Goal: Find specific page/section: Find specific page/section

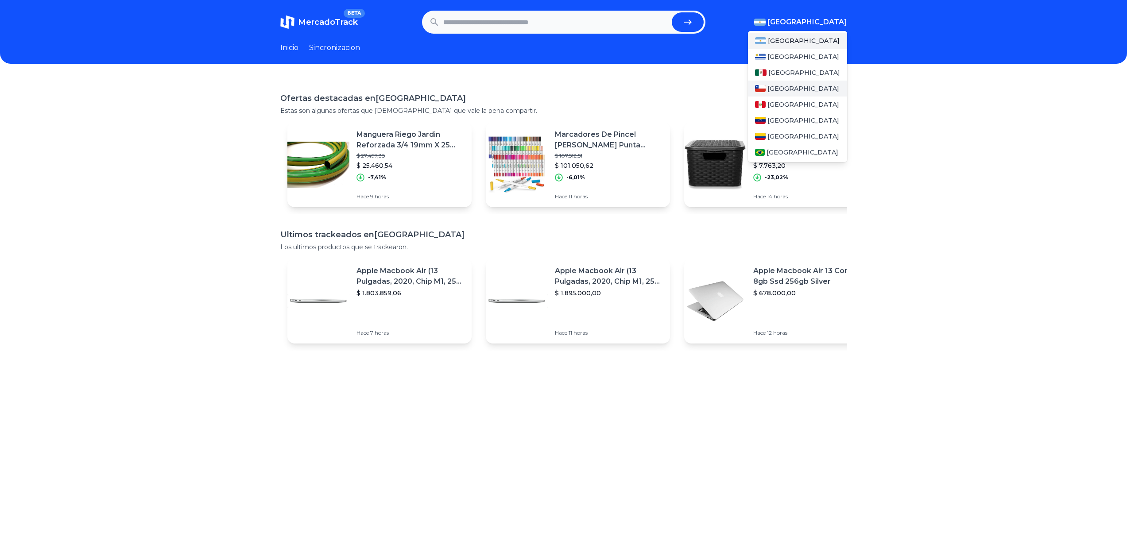
click at [791, 86] on div "[GEOGRAPHIC_DATA]" at bounding box center [797, 89] width 99 height 16
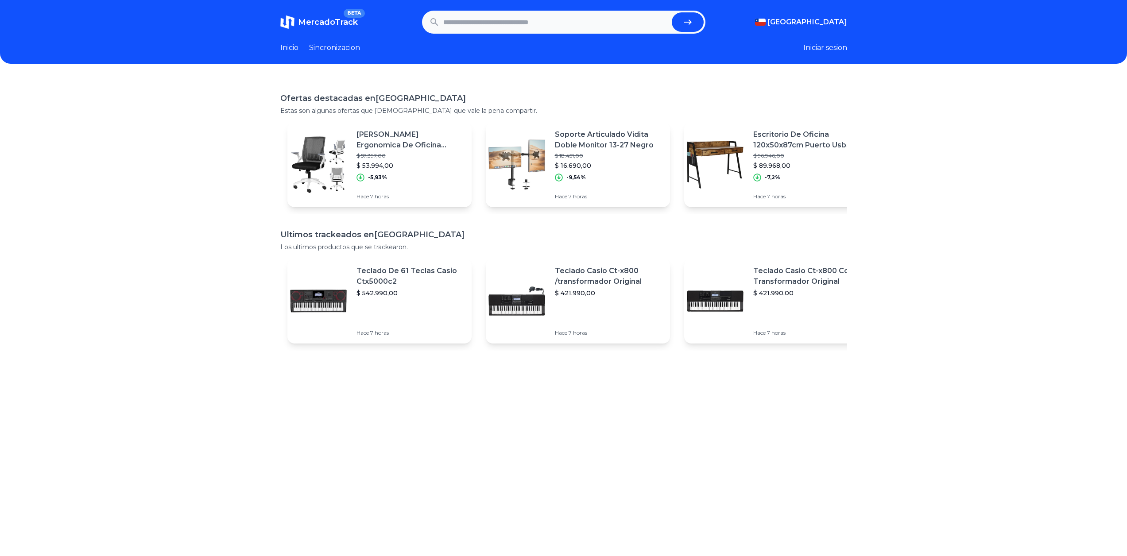
click at [944, 173] on div "Ofertas destacadas en [GEOGRAPHIC_DATA] Estas son algunas ofertas que [DEMOGRAP…" at bounding box center [563, 356] width 1127 height 556
click at [325, 47] on link "Sincronizacion" at bounding box center [334, 48] width 51 height 11
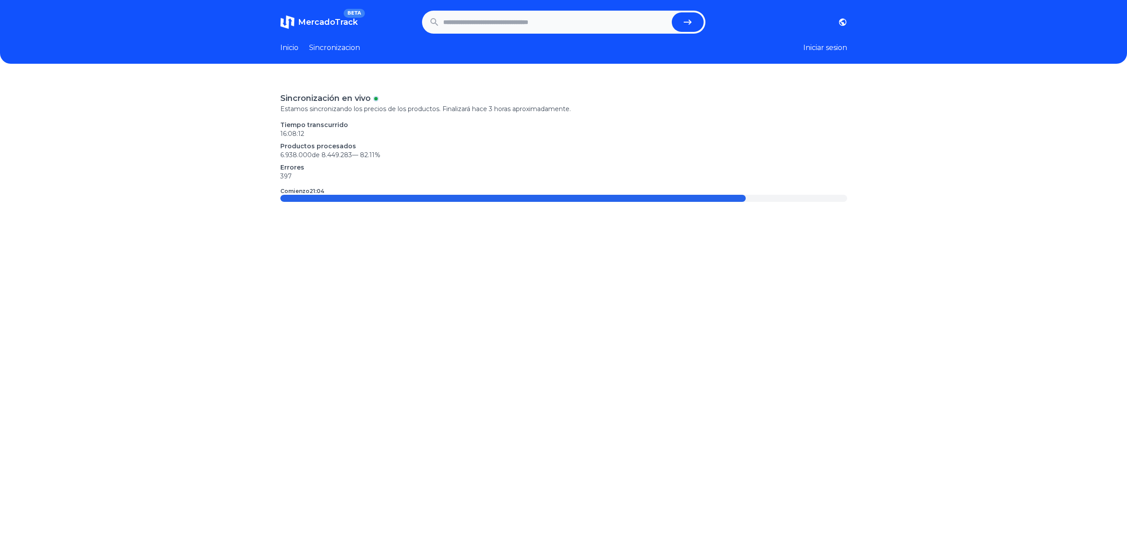
click at [291, 48] on link "Inicio" at bounding box center [289, 48] width 18 height 11
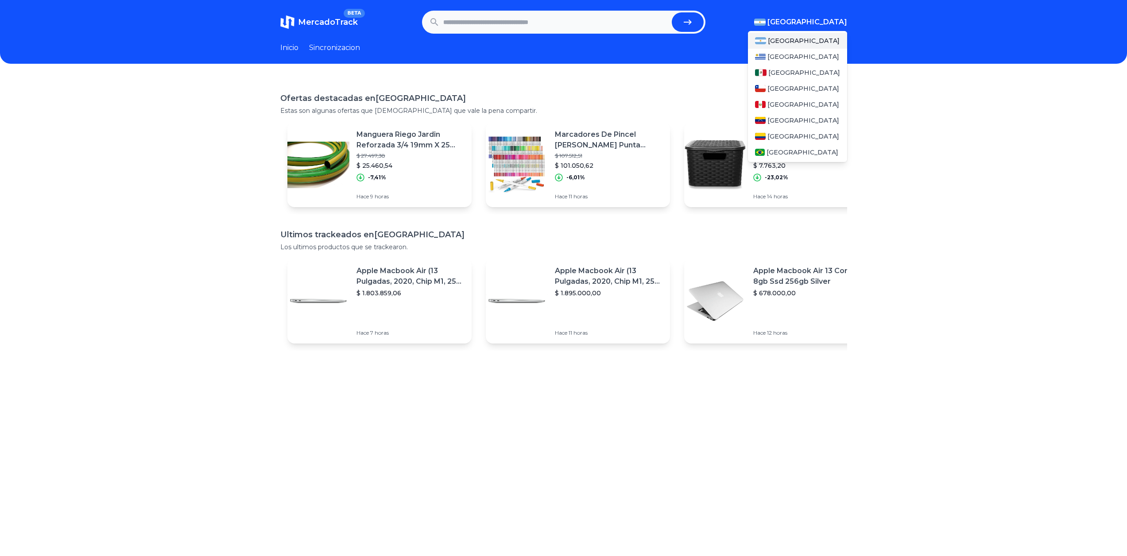
click at [847, 23] on span "[GEOGRAPHIC_DATA]" at bounding box center [807, 22] width 80 height 11
click at [782, 89] on span "[GEOGRAPHIC_DATA]" at bounding box center [803, 88] width 72 height 9
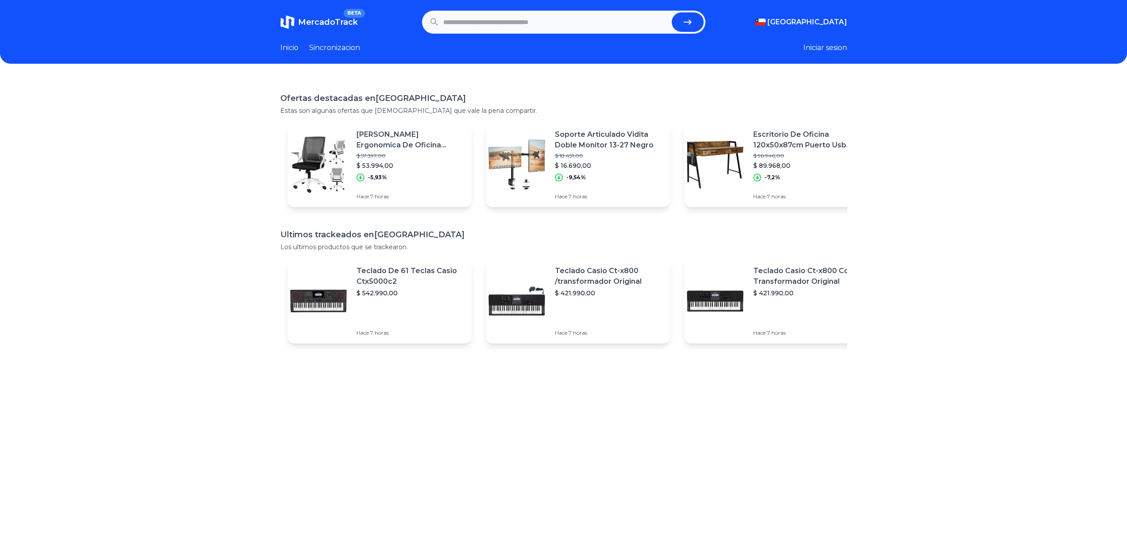
click at [897, 220] on div "Ofertas destacadas en [GEOGRAPHIC_DATA] Estas son algunas ofertas que [DEMOGRAP…" at bounding box center [563, 356] width 1127 height 556
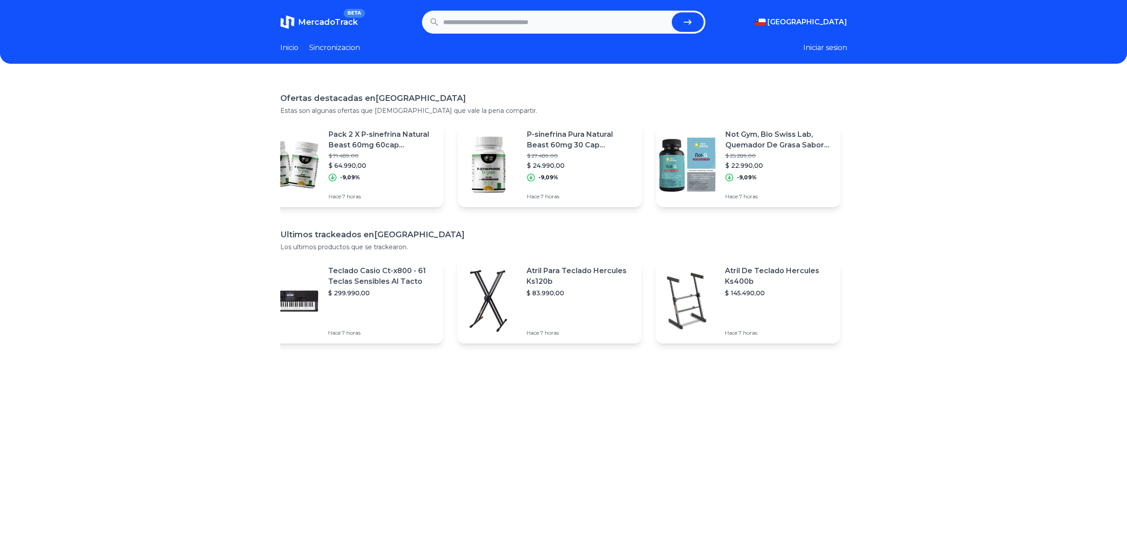
scroll to position [0, 1417]
click at [841, 46] on button "Iniciar sesion" at bounding box center [825, 48] width 44 height 11
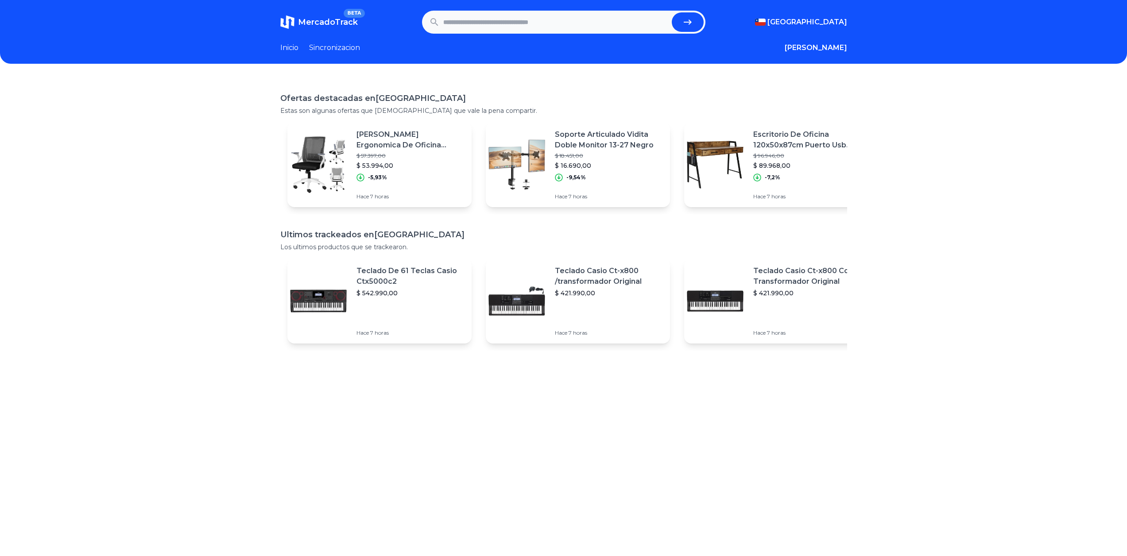
click at [587, 137] on p "Soporte Articulado Vidita Doble Monitor 13-27 Negro" at bounding box center [609, 139] width 108 height 21
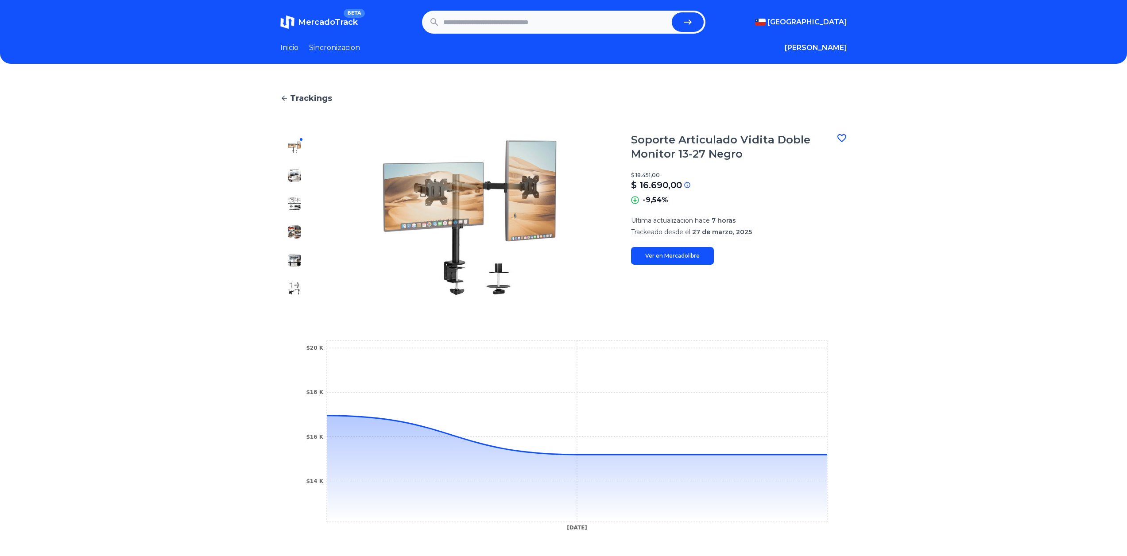
scroll to position [1, 0]
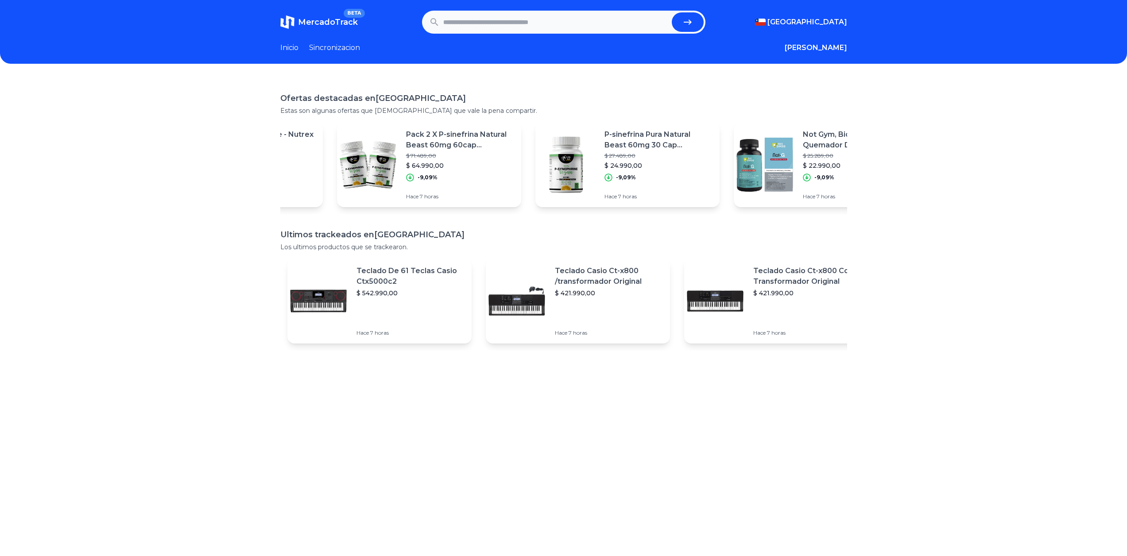
scroll to position [0, 1417]
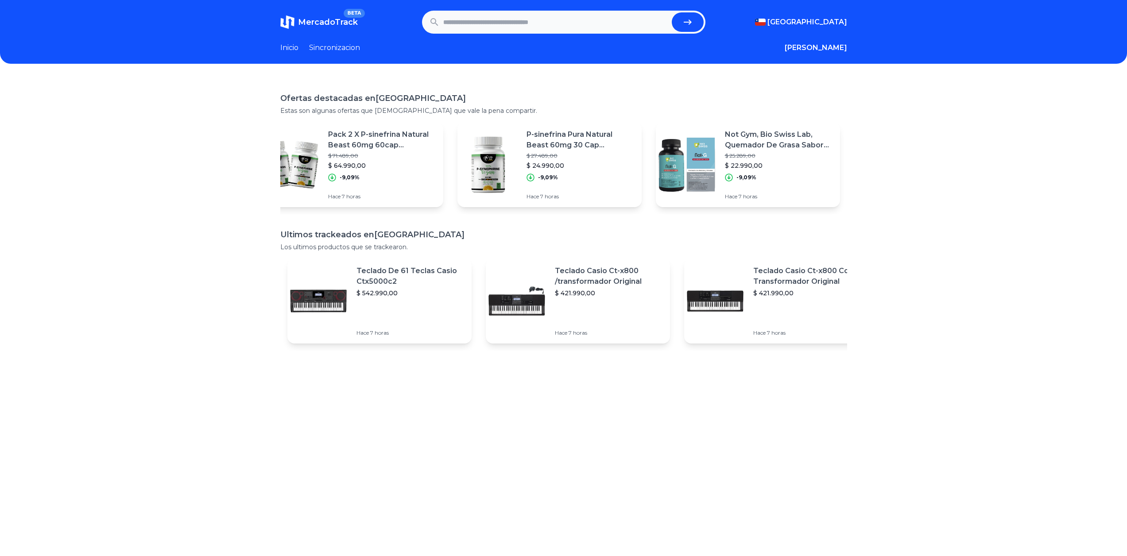
scroll to position [1, 0]
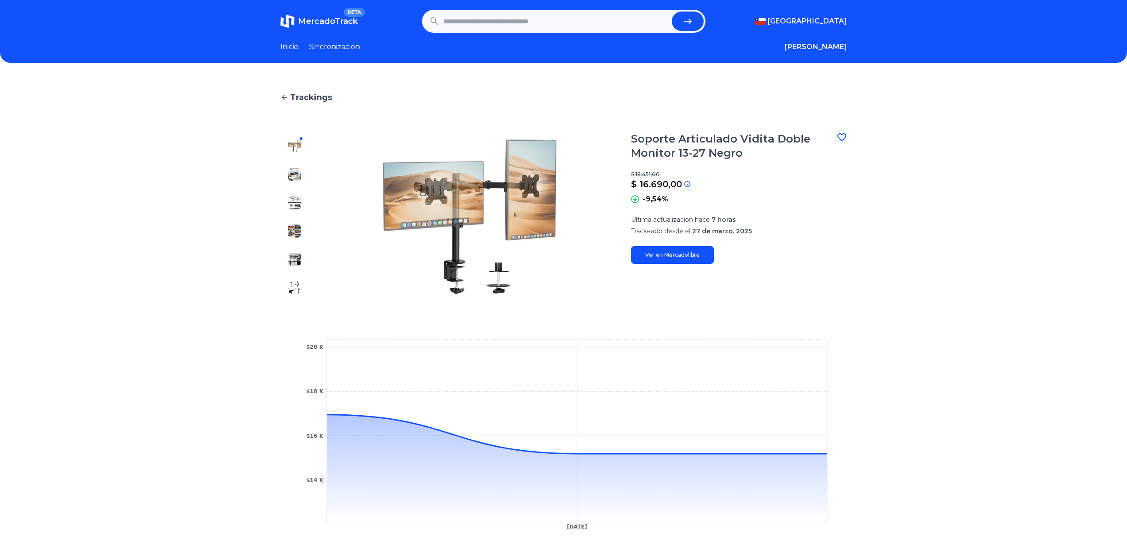
click at [298, 48] on link "Inicio" at bounding box center [289, 47] width 18 height 11
